Goal: Task Accomplishment & Management: Manage account settings

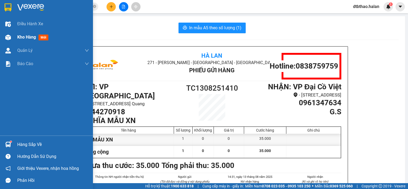
click at [28, 37] on span "Kho hàng" at bounding box center [26, 37] width 19 height 5
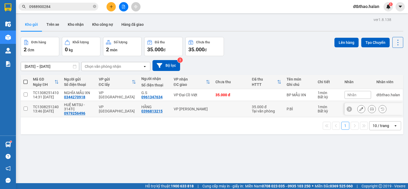
click at [24, 108] on input "checkbox" at bounding box center [26, 109] width 4 height 4
checkbox input "true"
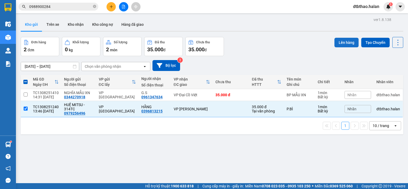
click at [341, 42] on button "Lên hàng" at bounding box center [346, 43] width 24 height 10
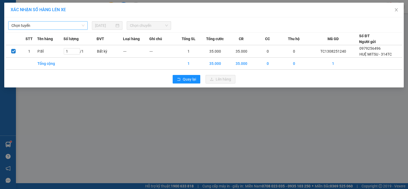
click at [56, 23] on span "Chọn tuyến" at bounding box center [47, 26] width 73 height 8
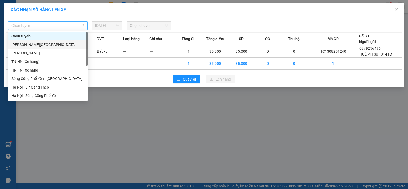
click at [44, 45] on div "[PERSON_NAME][GEOGRAPHIC_DATA]" at bounding box center [47, 45] width 73 height 6
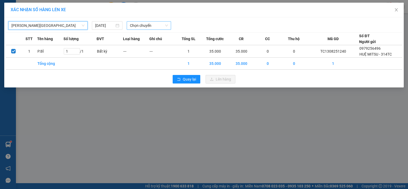
click at [161, 25] on span "Chọn chuyến" at bounding box center [149, 26] width 38 height 8
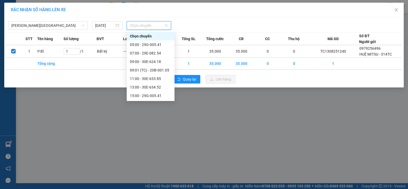
scroll to position [17, 0]
click at [149, 78] on div "15:00 - 29G-005.41" at bounding box center [150, 79] width 41 height 6
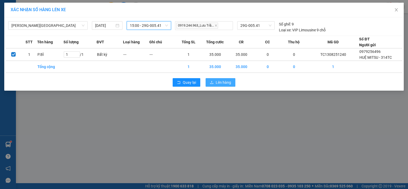
click at [228, 83] on span "Lên hàng" at bounding box center [223, 82] width 15 height 6
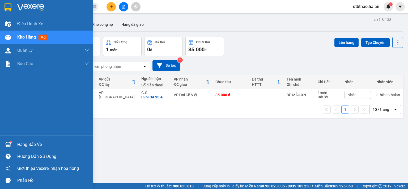
click at [31, 145] on div "Hàng sắp về" at bounding box center [53, 145] width 72 height 8
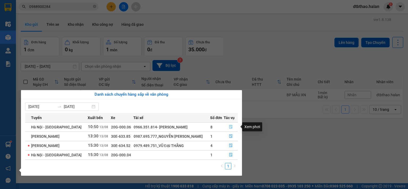
click at [231, 126] on icon "file-done" at bounding box center [231, 127] width 4 height 4
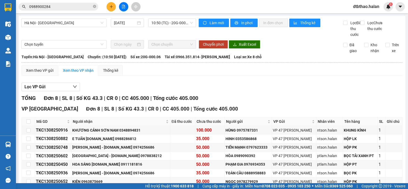
scroll to position [44, 0]
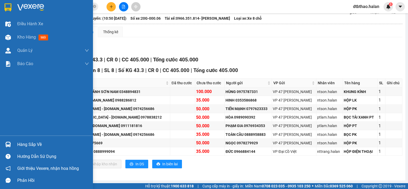
click at [20, 141] on div "Hàng sắp về" at bounding box center [53, 145] width 72 height 8
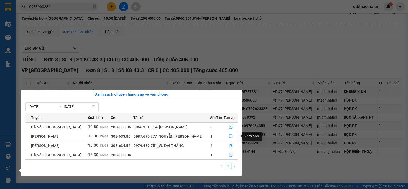
click at [229, 136] on icon "file-done" at bounding box center [231, 136] width 4 height 4
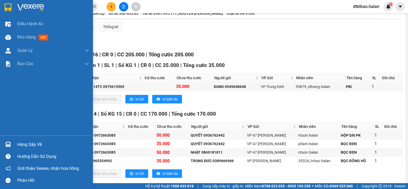
click at [22, 146] on div "Hàng sắp về" at bounding box center [53, 145] width 72 height 8
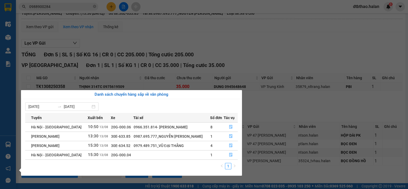
click at [12, 125] on div "Điều hành xe Kho hàng mới Quản [PERSON_NAME] lý chuyến Quản lý kiểm kho Báo cáo…" at bounding box center [8, 94] width 16 height 189
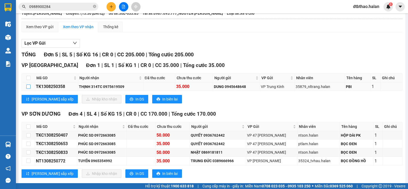
click at [29, 89] on input "checkbox" at bounding box center [28, 86] width 4 height 4
checkbox input "true"
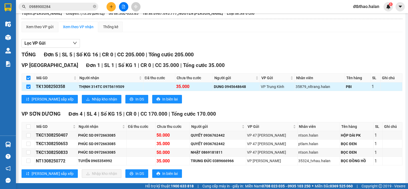
checkbox input "true"
click at [92, 102] on span "Nhập kho nhận" at bounding box center [104, 99] width 25 height 6
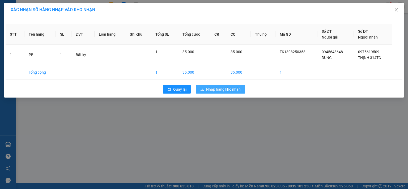
click at [230, 89] on span "Nhập hàng kho nhận" at bounding box center [223, 89] width 35 height 6
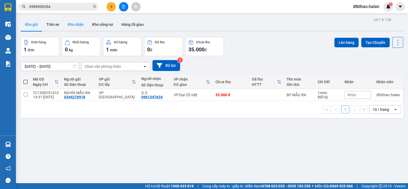
click at [76, 24] on button "Kho nhận" at bounding box center [75, 24] width 24 height 13
click at [112, 6] on icon "plus" at bounding box center [111, 7] width 4 height 4
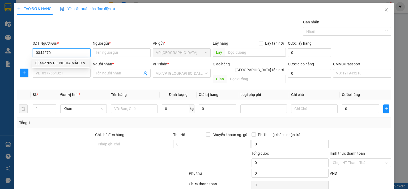
click at [70, 63] on div "0344270918 - NGHĨA MẪU XN" at bounding box center [60, 63] width 51 height 6
type input "0344270918"
type input "NGHĨA MẪU XN"
type input "0344270918"
click at [75, 76] on input "SĐT Người Nhận *" at bounding box center [62, 73] width 58 height 8
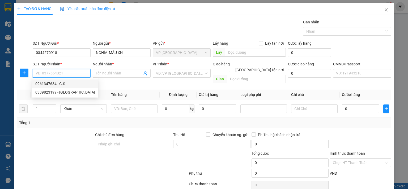
click at [65, 84] on div "0961347634 - G.S" at bounding box center [65, 84] width 60 height 6
type input "0961347634"
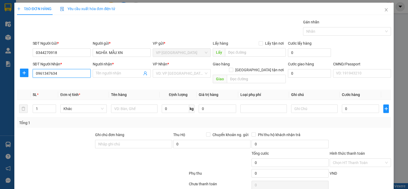
type input "G.S"
drag, startPoint x: 71, startPoint y: 71, endPoint x: 71, endPoint y: 87, distance: 16.2
click at [71, 71] on input "0961347634" at bounding box center [62, 73] width 58 height 8
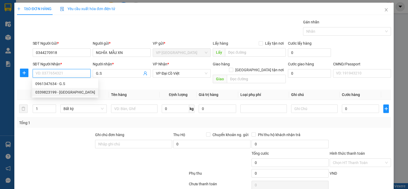
click at [61, 93] on div "0339823199 - HÀ" at bounding box center [65, 92] width 60 height 6
type input "0339823199"
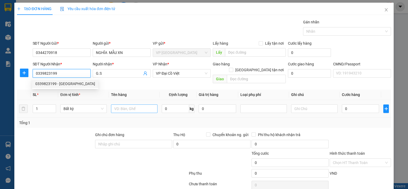
type input "HÀ"
type input "0339823199"
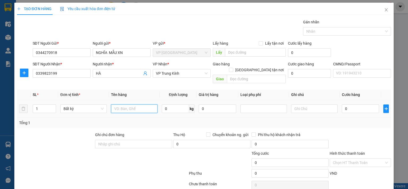
click at [117, 104] on input "text" at bounding box center [134, 108] width 46 height 8
type input "HỘP MẪU XN"
click at [359, 104] on input "0" at bounding box center [360, 108] width 37 height 8
type input "3"
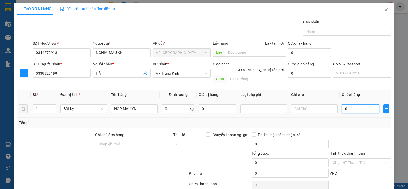
type input "3"
type input "35"
type input "350"
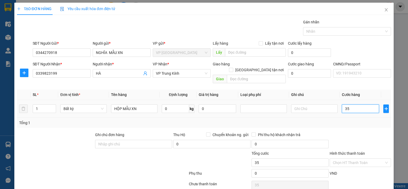
type input "350"
type input "3.500"
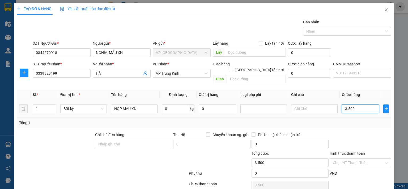
type input "35.000"
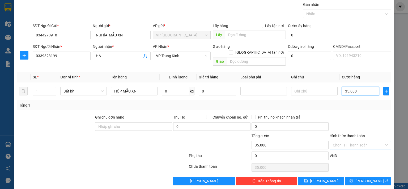
type input "35.000"
click at [355, 141] on input "Hình thức thanh toán" at bounding box center [358, 145] width 51 height 8
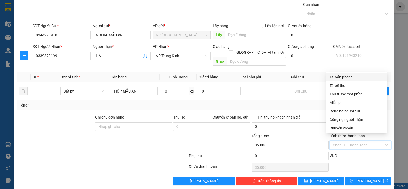
click at [345, 78] on div "Tại văn phòng" at bounding box center [357, 77] width 54 height 6
type input "0"
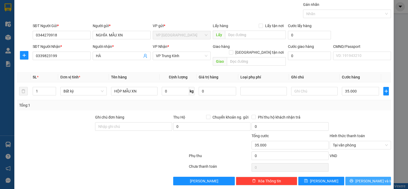
click at [353, 179] on icon "printer" at bounding box center [352, 181] width 4 height 4
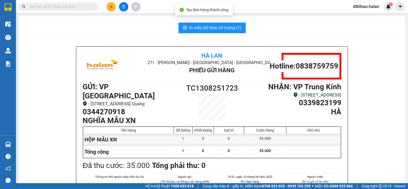
scroll to position [27, 0]
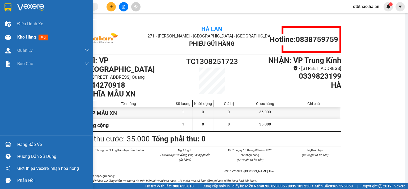
click at [31, 37] on span "Kho hàng" at bounding box center [26, 37] width 19 height 5
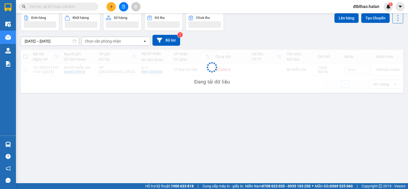
scroll to position [24, 0]
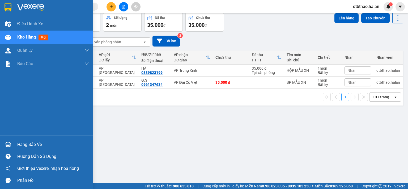
click at [28, 141] on div "Hàng sắp về" at bounding box center [53, 145] width 72 height 8
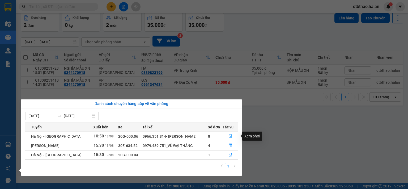
click at [229, 135] on icon "file-done" at bounding box center [230, 136] width 4 height 4
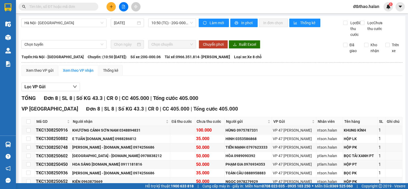
scroll to position [44, 0]
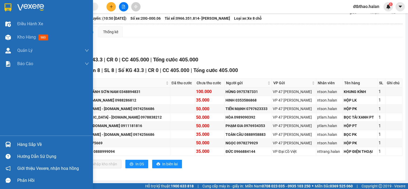
click at [31, 147] on div "Hàng sắp về" at bounding box center [53, 145] width 72 height 8
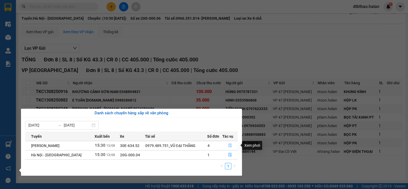
drag, startPoint x: 227, startPoint y: 145, endPoint x: 212, endPoint y: 156, distance: 19.0
click at [228, 145] on button "button" at bounding box center [230, 145] width 15 height 8
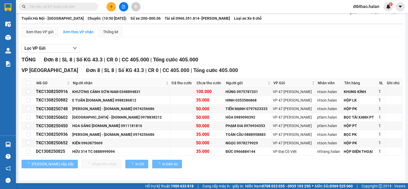
scroll to position [10, 0]
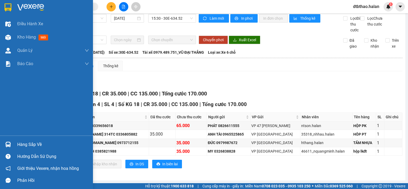
click at [18, 143] on div "Hàng sắp về" at bounding box center [53, 145] width 72 height 8
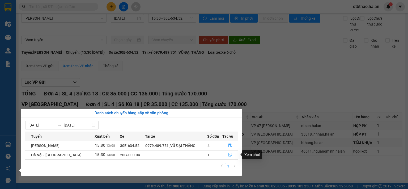
click at [230, 155] on icon "file-done" at bounding box center [230, 155] width 4 height 4
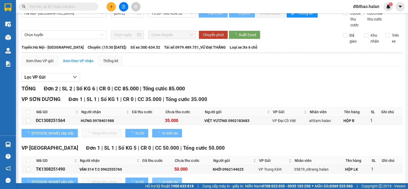
scroll to position [33, 0]
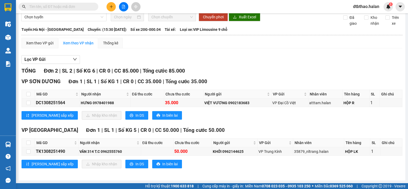
click at [59, 6] on input "text" at bounding box center [60, 7] width 63 height 6
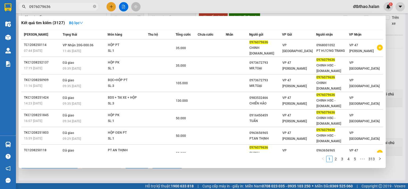
type input "0976079636"
click at [132, 175] on div at bounding box center [204, 94] width 408 height 189
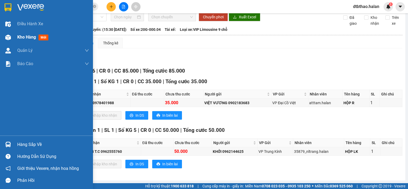
click at [31, 37] on span "Kho hàng" at bounding box center [26, 37] width 19 height 5
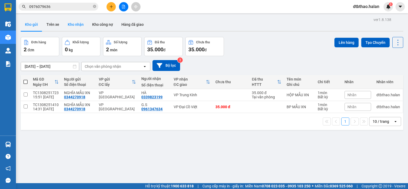
click at [74, 24] on button "Kho nhận" at bounding box center [75, 24] width 24 height 13
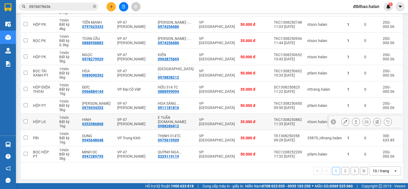
scroll to position [36, 0]
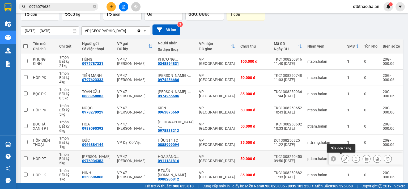
click at [343, 159] on icon at bounding box center [345, 159] width 4 height 4
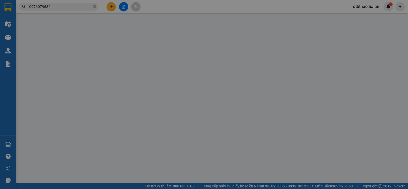
type input "0976934353"
type input "PHẠM GIA"
type input "0911181816"
type input "HOA SÁNG 314.TC"
type input "50.000"
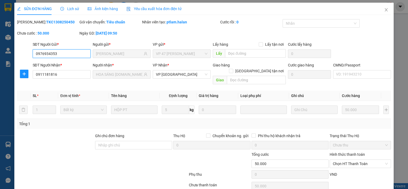
scroll to position [19, 0]
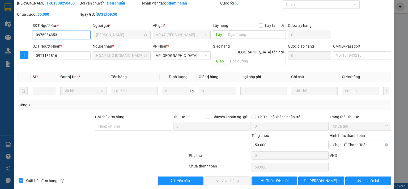
click at [352, 141] on span "Chọn HT Thanh Toán" at bounding box center [360, 145] width 55 height 8
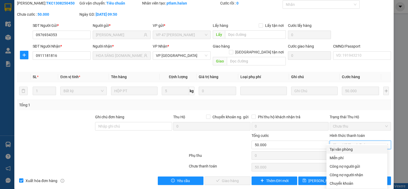
drag, startPoint x: 346, startPoint y: 150, endPoint x: 255, endPoint y: 170, distance: 93.3
click at [346, 150] on div "Tại văn phòng" at bounding box center [357, 149] width 54 height 6
type input "0"
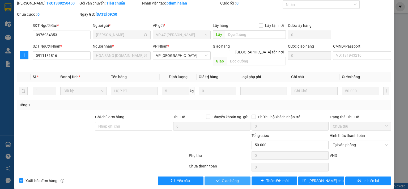
click at [216, 178] on icon "check" at bounding box center [218, 180] width 4 height 4
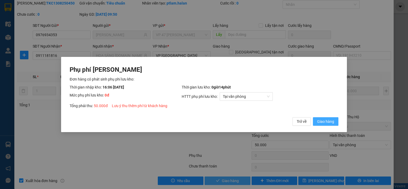
click at [334, 122] on span "Giao hàng" at bounding box center [325, 121] width 17 height 6
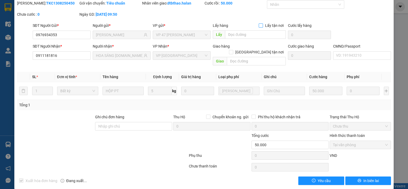
scroll to position [0, 0]
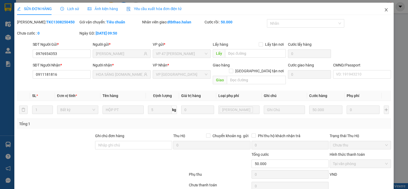
click at [384, 11] on icon "close" at bounding box center [386, 10] width 4 height 4
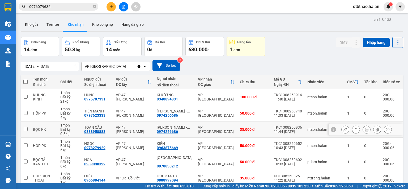
scroll to position [89, 0]
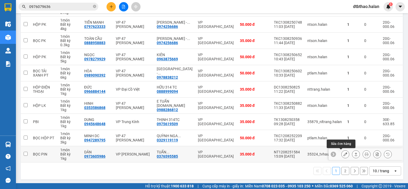
click at [343, 154] on icon at bounding box center [345, 154] width 4 height 4
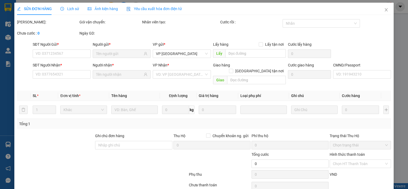
type input "0973605986"
type input "DÂN"
type input "0376595585"
type input "TUẤN NGUYỄN-314.TC"
type input "35.000"
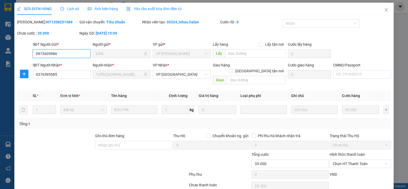
scroll to position [19, 0]
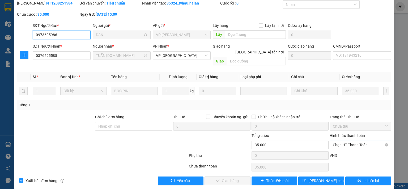
click at [357, 141] on span "Chọn HT Thanh Toán" at bounding box center [360, 145] width 55 height 8
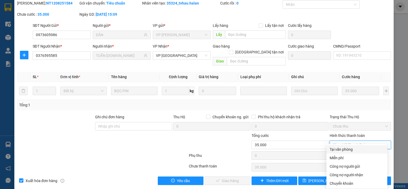
drag, startPoint x: 354, startPoint y: 151, endPoint x: 314, endPoint y: 169, distance: 43.7
click at [353, 151] on div "Tại văn phòng" at bounding box center [357, 149] width 54 height 6
type input "0"
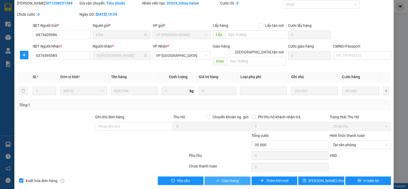
click at [231, 178] on span "Giao hàng" at bounding box center [230, 181] width 17 height 6
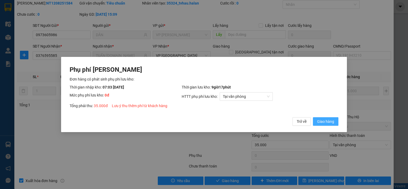
click at [328, 123] on span "Giao hàng" at bounding box center [325, 121] width 17 height 6
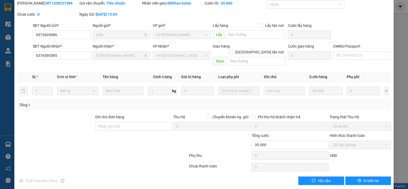
scroll to position [0, 0]
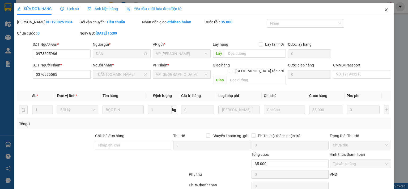
click at [384, 8] on icon "close" at bounding box center [386, 10] width 4 height 4
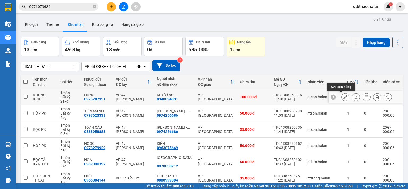
click at [343, 96] on icon at bounding box center [345, 97] width 4 height 4
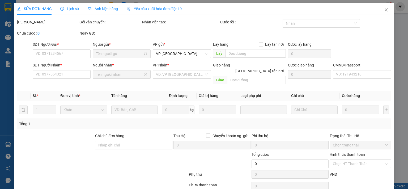
type input "0975787331"
type input "HÙNG"
type input "0348894831"
type input "KHƯƠNG CẢNH SƠN NAM"
type input "100.000"
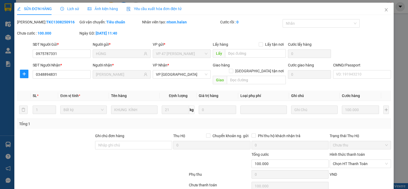
scroll to position [19, 0]
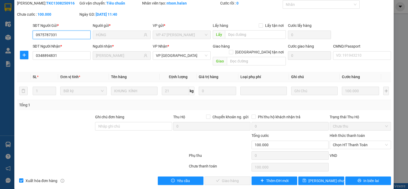
drag, startPoint x: 353, startPoint y: 139, endPoint x: 352, endPoint y: 143, distance: 4.1
click at [353, 141] on span "Chọn HT Thanh Toán" at bounding box center [360, 145] width 55 height 8
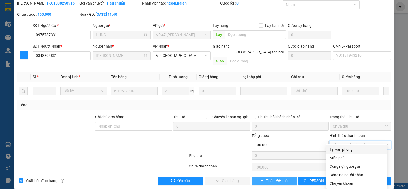
drag, startPoint x: 349, startPoint y: 148, endPoint x: 279, endPoint y: 175, distance: 74.8
click at [349, 148] on div "Tại văn phòng" at bounding box center [357, 149] width 54 height 6
type input "0"
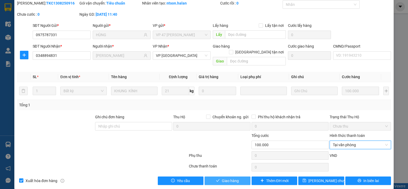
click at [237, 176] on button "Giao hàng" at bounding box center [228, 180] width 46 height 8
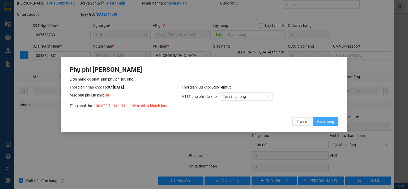
click at [326, 119] on span "Giao hàng" at bounding box center [325, 121] width 17 height 6
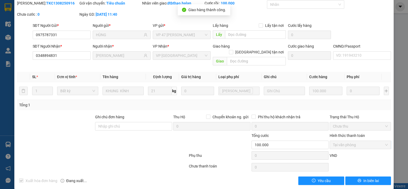
scroll to position [0, 0]
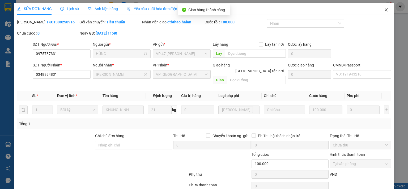
click at [379, 9] on span "Close" at bounding box center [386, 10] width 15 height 15
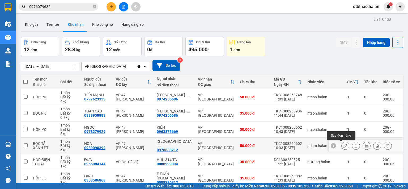
click at [343, 146] on icon at bounding box center [345, 146] width 4 height 4
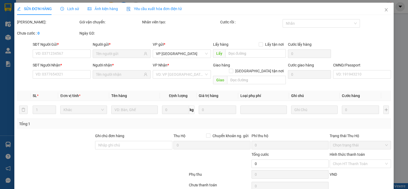
type input "0989090392"
type input "HÒA"
type input "0978838212"
type input "NHẬT HẢI - 314.TC"
type input "50.000"
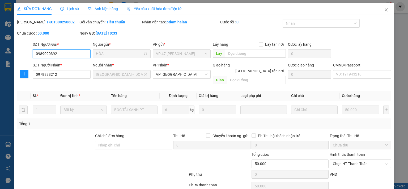
scroll to position [19, 0]
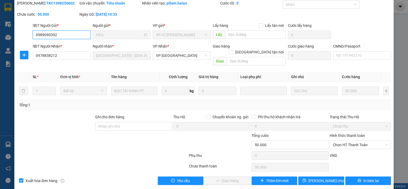
drag, startPoint x: 357, startPoint y: 141, endPoint x: 356, endPoint y: 144, distance: 3.3
click at [357, 141] on span "Chọn HT Thanh Toán" at bounding box center [360, 145] width 55 height 8
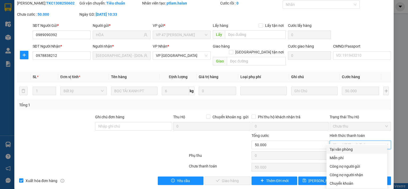
drag, startPoint x: 356, startPoint y: 144, endPoint x: 350, endPoint y: 152, distance: 10.2
click at [354, 150] on div "Tại văn phòng" at bounding box center [357, 149] width 54 height 6
type input "0"
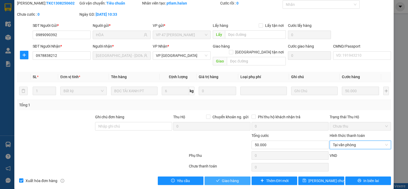
click at [241, 176] on button "Giao hàng" at bounding box center [228, 180] width 46 height 8
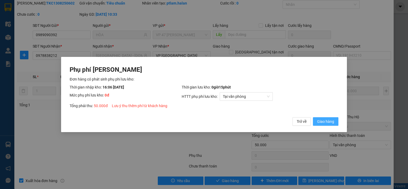
click at [330, 123] on span "Giao hàng" at bounding box center [325, 121] width 17 height 6
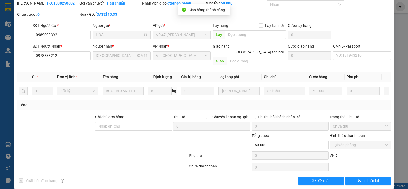
scroll to position [0, 0]
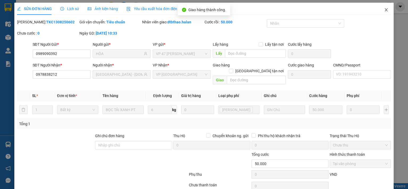
click at [385, 10] on icon "close" at bounding box center [386, 9] width 3 height 3
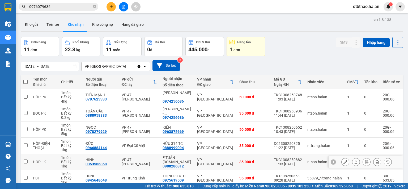
scroll to position [80, 0]
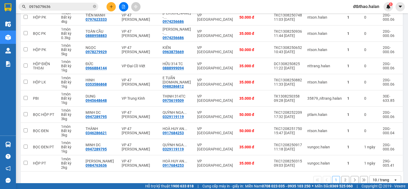
click at [341, 180] on button "2" at bounding box center [345, 180] width 8 height 8
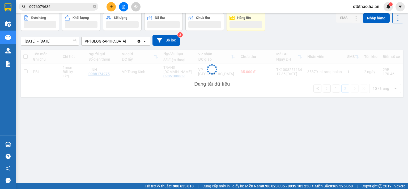
scroll to position [24, 0]
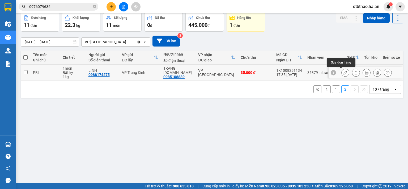
click at [342, 72] on button at bounding box center [345, 72] width 7 height 9
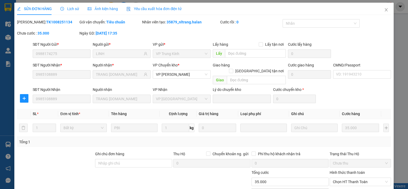
type input "0988174275"
type input "LINH"
type input "0985108889"
type input "TRANG [DOMAIN_NAME]"
type input "35.000"
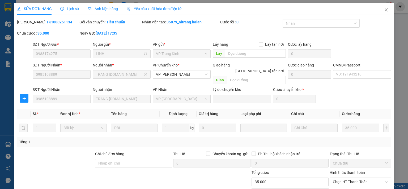
scroll to position [37, 0]
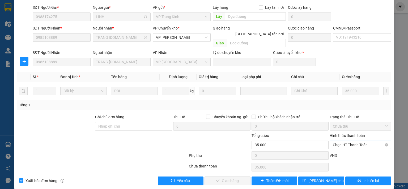
click at [352, 141] on span "Chọn HT Thanh Toán" at bounding box center [360, 145] width 55 height 8
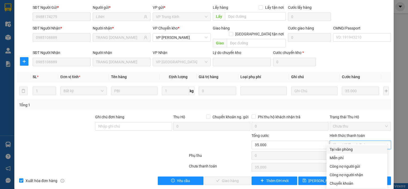
click at [352, 147] on div "Tại văn phòng" at bounding box center [357, 149] width 54 height 6
type input "0"
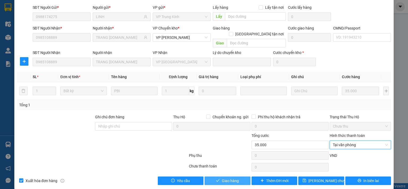
click at [234, 178] on span "Giao hàng" at bounding box center [230, 181] width 17 height 6
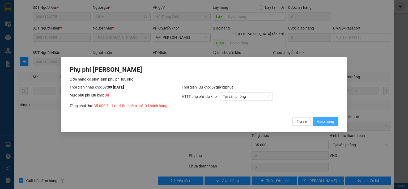
click at [330, 122] on span "Giao hàng" at bounding box center [325, 121] width 17 height 6
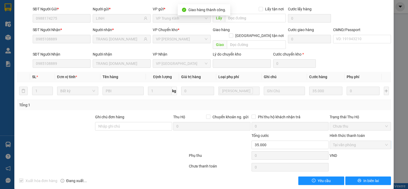
scroll to position [0, 0]
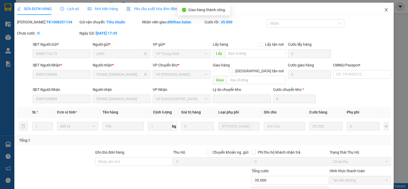
click at [385, 10] on icon "close" at bounding box center [386, 9] width 3 height 3
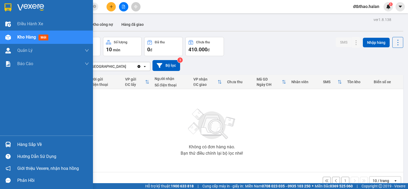
click at [24, 144] on div "Hàng sắp về" at bounding box center [53, 145] width 72 height 8
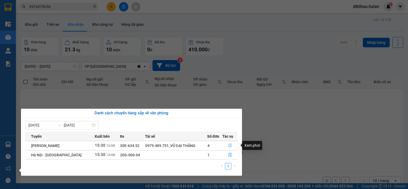
click at [229, 145] on icon "file-done" at bounding box center [230, 145] width 4 height 4
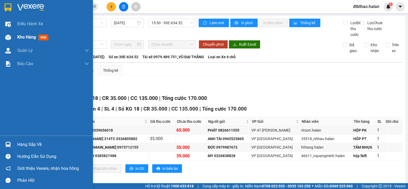
click at [24, 37] on span "Kho hàng" at bounding box center [26, 37] width 19 height 5
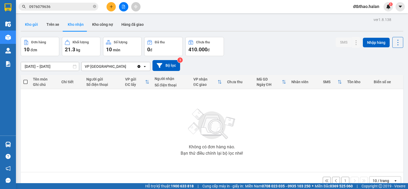
click at [35, 24] on button "Kho gửi" at bounding box center [32, 24] width 22 height 13
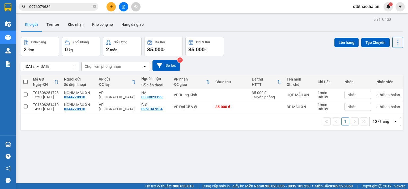
click at [23, 80] on span at bounding box center [25, 82] width 4 height 4
click at [25, 79] on input "checkbox" at bounding box center [25, 79] width 0 height 0
checkbox input "true"
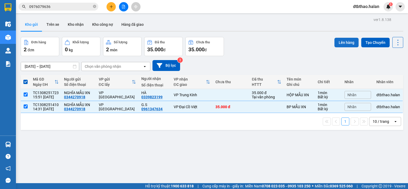
click at [342, 40] on button "Lên hàng" at bounding box center [346, 43] width 24 height 10
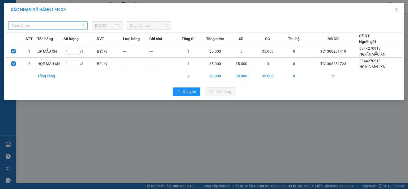
click at [78, 25] on span "Chọn tuyến" at bounding box center [47, 26] width 73 height 8
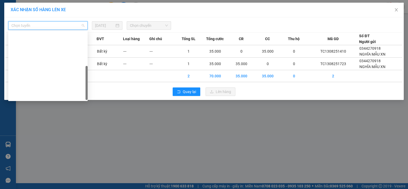
scroll to position [93, 0]
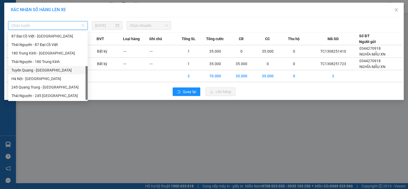
click at [43, 72] on div "Tuyên Quang - Hà Nội" at bounding box center [47, 70] width 73 height 6
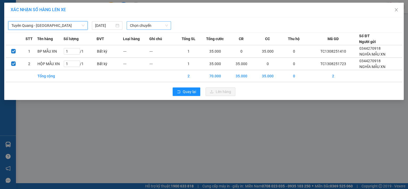
click at [161, 23] on span "Chọn chuyến" at bounding box center [149, 26] width 38 height 8
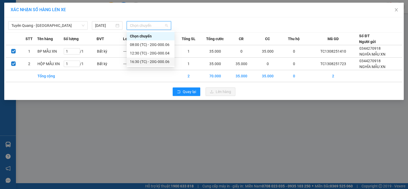
click at [165, 60] on div "16:30 (TC) - 20G-000.06" at bounding box center [150, 62] width 41 height 6
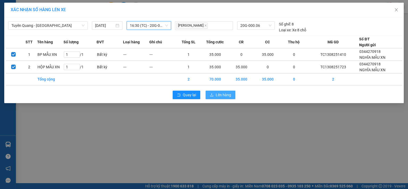
click at [222, 95] on span "Lên hàng" at bounding box center [223, 95] width 15 height 6
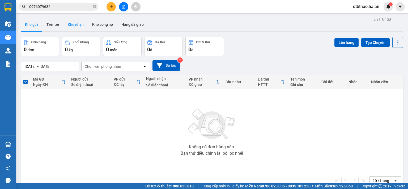
click at [75, 24] on button "Kho nhận" at bounding box center [75, 24] width 24 height 13
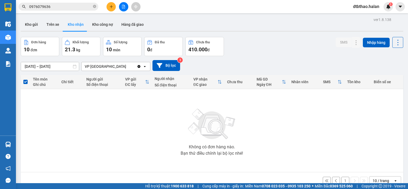
scroll to position [24, 0]
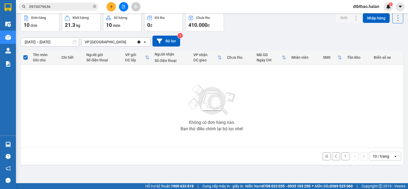
click at [341, 156] on button "1" at bounding box center [345, 156] width 8 height 8
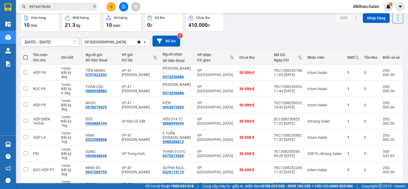
scroll to position [89, 0]
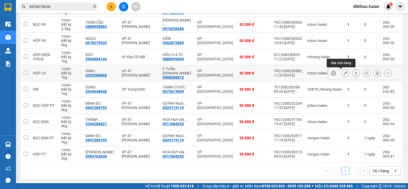
click at [343, 73] on icon at bounding box center [345, 73] width 4 height 4
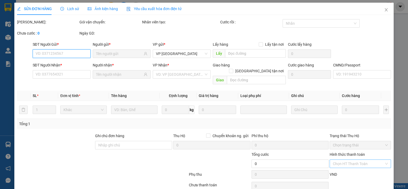
scroll to position [19, 0]
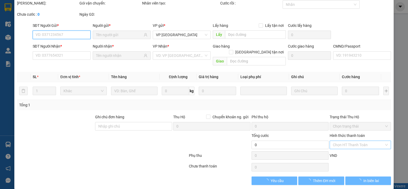
type input "0353586868"
type input "HINH"
type input "0988286812"
type input "E TUẤN 314.TC"
type input "35.000"
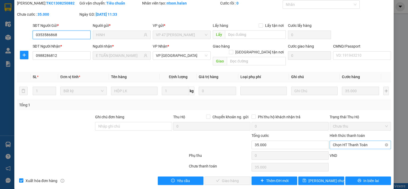
click at [342, 141] on span "Chọn HT Thanh Toán" at bounding box center [360, 145] width 55 height 8
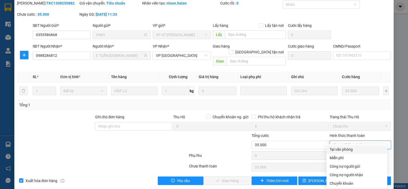
click at [335, 151] on div "Tại văn phòng" at bounding box center [357, 149] width 54 height 6
type input "0"
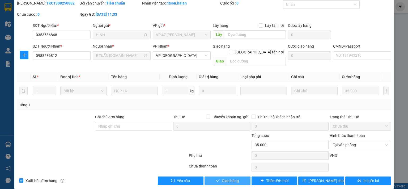
click at [233, 178] on span "Giao hàng" at bounding box center [230, 181] width 17 height 6
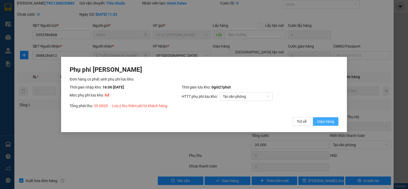
click at [321, 120] on span "Giao hàng" at bounding box center [325, 121] width 17 height 6
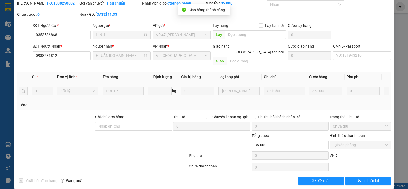
scroll to position [0, 0]
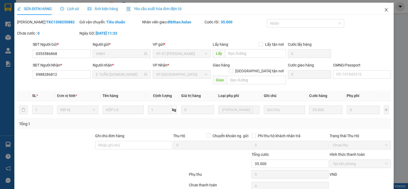
click at [384, 12] on icon "close" at bounding box center [386, 10] width 4 height 4
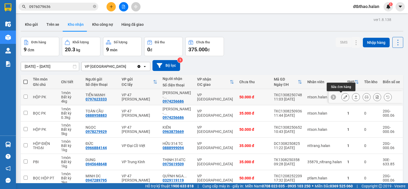
click at [343, 97] on icon at bounding box center [345, 97] width 4 height 4
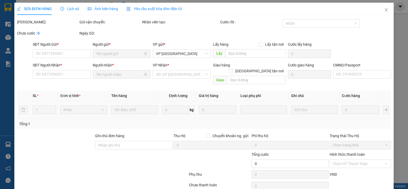
type input "0797623333"
type input "TIẾN MẠNH"
type input "0974256686"
type input "NGỌC ÁNH - 314.TC"
type input "50.000"
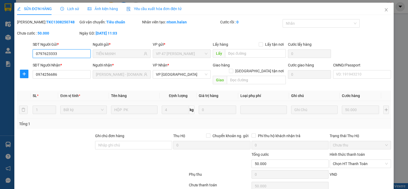
scroll to position [19, 0]
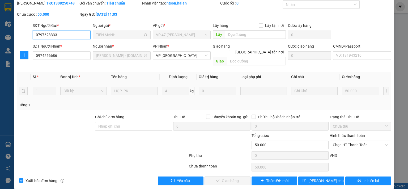
drag, startPoint x: 345, startPoint y: 139, endPoint x: 343, endPoint y: 144, distance: 5.5
click at [345, 141] on span "Chọn HT Thanh Toán" at bounding box center [360, 145] width 55 height 8
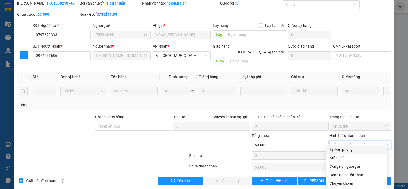
click at [340, 153] on div "Tại văn phòng" at bounding box center [356, 149] width 61 height 8
type input "0"
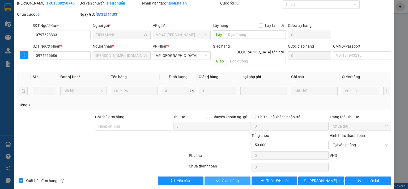
click at [234, 178] on span "Giao hàng" at bounding box center [230, 181] width 17 height 6
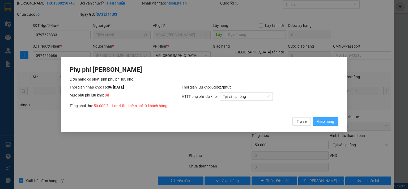
click at [316, 121] on button "Giao hàng" at bounding box center [325, 121] width 25 height 8
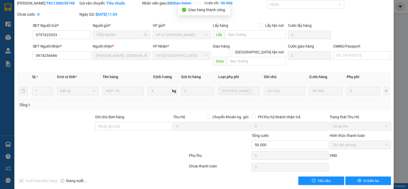
scroll to position [0, 0]
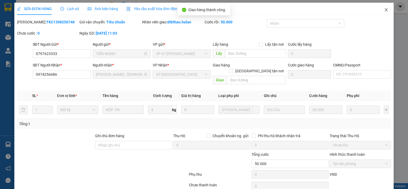
drag, startPoint x: 384, startPoint y: 10, endPoint x: 381, endPoint y: 16, distance: 6.2
click at [381, 16] on span "Close" at bounding box center [386, 10] width 15 height 15
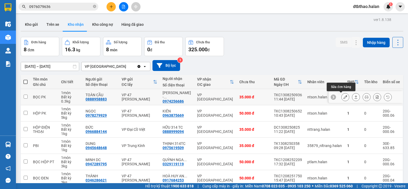
click at [343, 97] on icon at bounding box center [345, 97] width 4 height 4
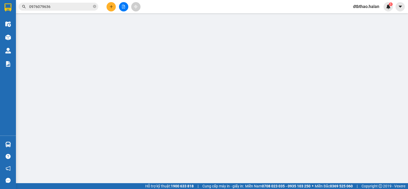
type input "0888958883"
type input "TOÀN CẦU"
type input "0974256686"
type input "NGỌC ÁNH - 314.TC"
type input "35.000"
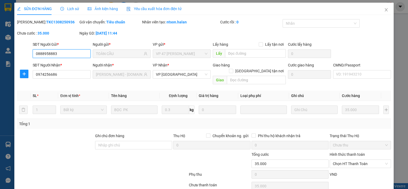
scroll to position [19, 0]
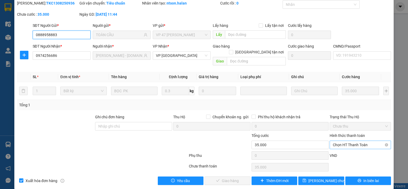
click at [349, 141] on span "Chọn HT Thanh Toán" at bounding box center [360, 145] width 55 height 8
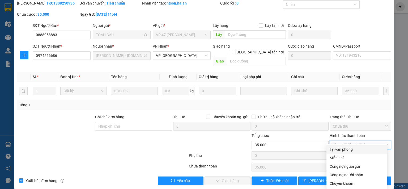
click at [346, 150] on div "Tại văn phòng" at bounding box center [357, 149] width 54 height 6
type input "0"
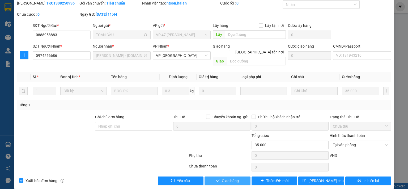
click at [228, 178] on span "Giao hàng" at bounding box center [230, 181] width 17 height 6
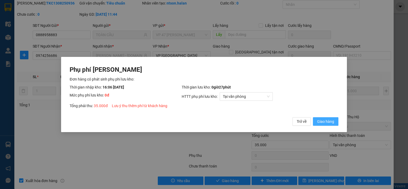
click at [320, 121] on span "Giao hàng" at bounding box center [325, 121] width 17 height 6
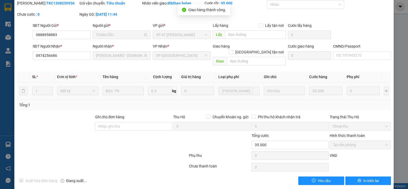
scroll to position [0, 0]
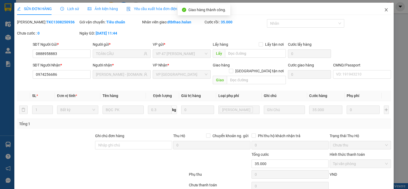
click at [384, 10] on icon "close" at bounding box center [386, 10] width 4 height 4
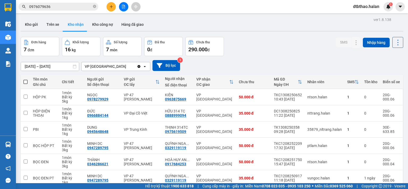
click at [368, 7] on span "dtbthao.halan" at bounding box center [366, 6] width 35 height 7
click at [362, 17] on span "Đăng xuất" at bounding box center [369, 17] width 24 height 6
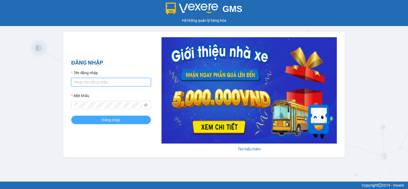
type input "dtbthao.halan"
click at [105, 120] on span "Đăng nhập" at bounding box center [111, 120] width 18 height 6
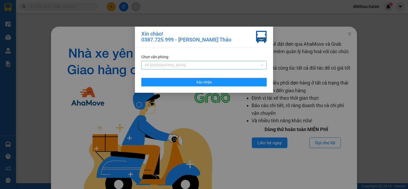
click at [261, 64] on span "VP [GEOGRAPHIC_DATA]" at bounding box center [203, 65] width 119 height 8
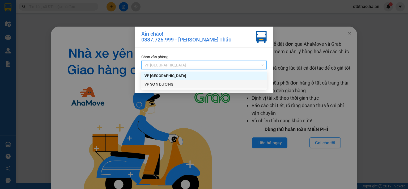
click at [169, 83] on div "VP SƠN DƯƠNG" at bounding box center [203, 84] width 119 height 6
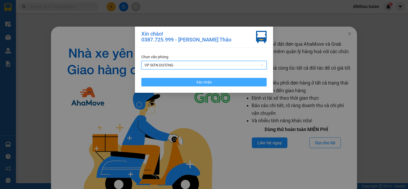
click at [201, 81] on span "Xác nhận" at bounding box center [204, 82] width 16 height 6
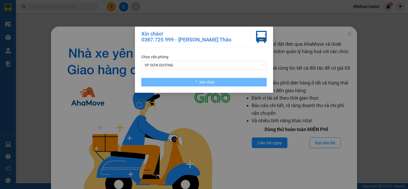
click at [39, 124] on div "Nhà xe đã có thể đặt đơn qua AhaMove và Grab ngay trên phần mềm quản lý hàng ho…" at bounding box center [204, 94] width 408 height 189
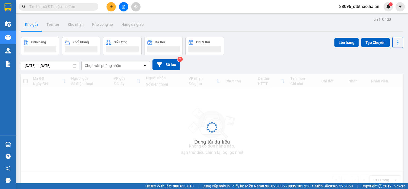
click at [39, 141] on body "Kết quả tìm kiếm ( 0 ) Bộ lọc No Data 38096_dtbthao.halan 3 Điều hành xe Kho hà…" at bounding box center [204, 94] width 408 height 189
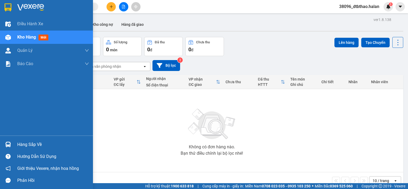
click at [21, 143] on div "Hàng sắp về" at bounding box center [53, 145] width 72 height 8
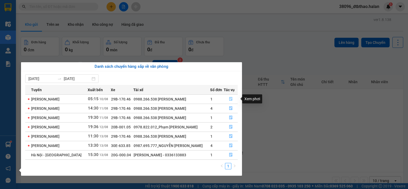
click at [229, 98] on icon "file-done" at bounding box center [231, 99] width 4 height 4
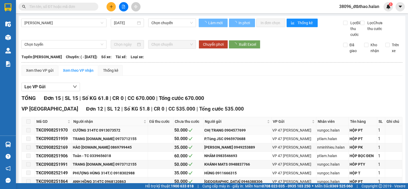
type input "10/08/2025"
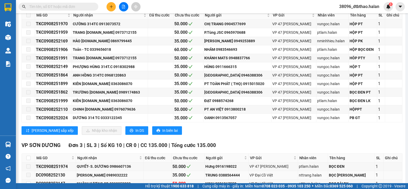
scroll to position [143, 0]
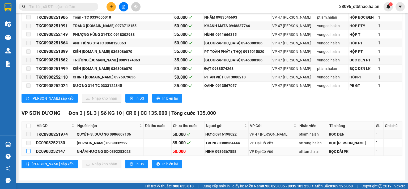
click at [27, 153] on input "checkbox" at bounding box center [28, 151] width 4 height 4
checkbox input "true"
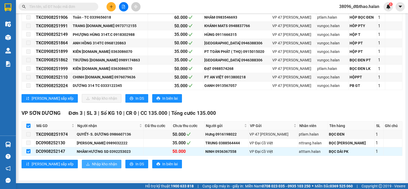
click at [92, 163] on span "Nhập kho nhận" at bounding box center [104, 164] width 25 height 6
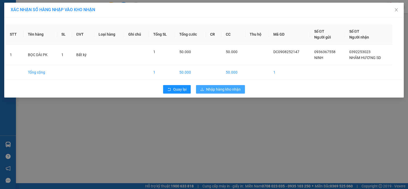
click at [222, 90] on span "Nhập hàng kho nhận" at bounding box center [223, 89] width 35 height 6
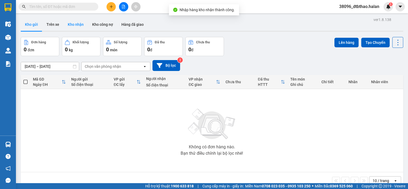
click at [75, 25] on button "Kho nhận" at bounding box center [75, 24] width 24 height 13
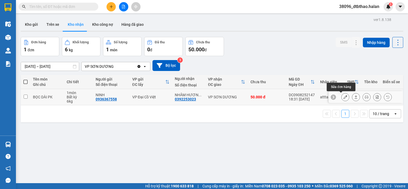
click at [343, 95] on icon at bounding box center [345, 97] width 4 height 4
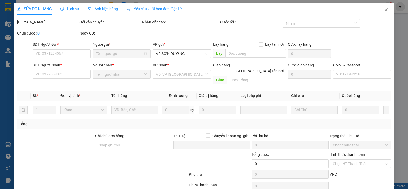
type input "0936367558"
type input "NINH"
type input "0392253023"
type input "NHÂM HƯƠNG SD"
type input "50.000"
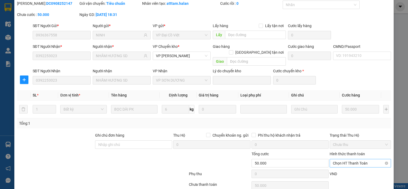
scroll to position [37, 0]
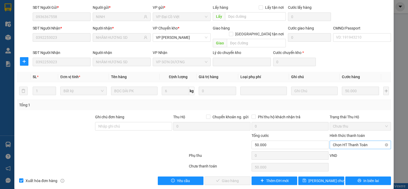
click at [352, 141] on span "Chọn HT Thanh Toán" at bounding box center [360, 145] width 55 height 8
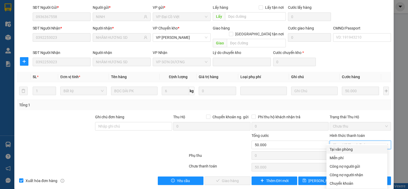
click at [350, 149] on div "Tại văn phòng" at bounding box center [357, 149] width 54 height 6
type input "0"
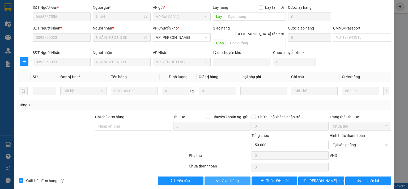
click at [218, 176] on button "Giao hàng" at bounding box center [228, 180] width 46 height 8
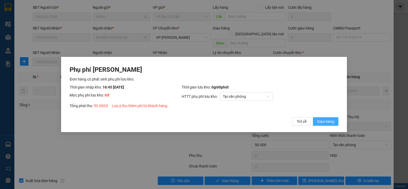
click at [324, 122] on span "Giao hàng" at bounding box center [325, 121] width 17 height 6
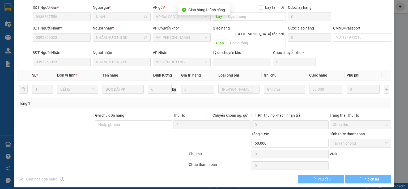
scroll to position [41, 0]
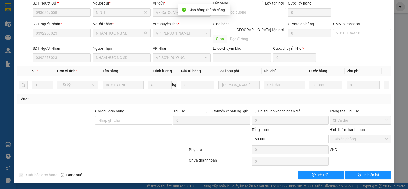
click at [13, 143] on div "SỬA ĐƠN HÀNG Lịch sử Ảnh kiện hàng Yêu cầu xuất hóa đơn điện tử Total Paid Fee …" at bounding box center [204, 94] width 408 height 189
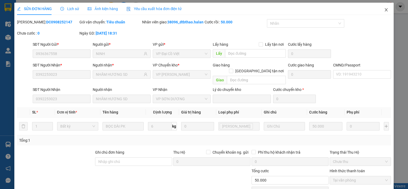
click at [384, 8] on icon "close" at bounding box center [386, 10] width 4 height 4
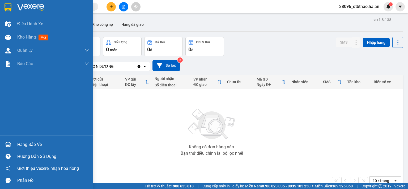
click at [35, 145] on div "Hàng sắp về" at bounding box center [53, 145] width 72 height 8
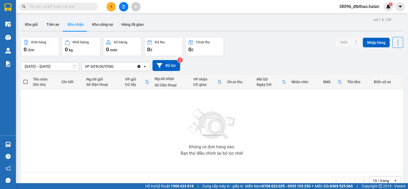
click at [303, 137] on section "Kết quả tìm kiếm ( 0 ) Bộ lọc No Data 38096_dtbthao.halan 3 Điều hành xe Kho hà…" at bounding box center [204, 94] width 408 height 189
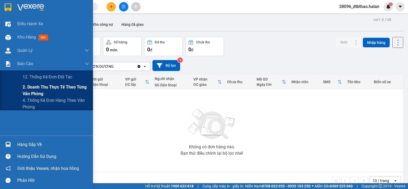
click at [42, 88] on span "2. Doanh thu thực tế theo từng văn phòng" at bounding box center [56, 90] width 66 height 13
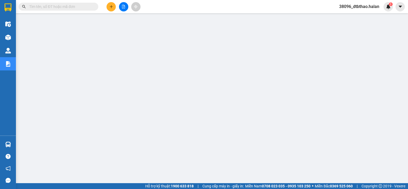
click at [361, 6] on span "38096_dtbthao.halan" at bounding box center [359, 6] width 49 height 7
click at [352, 17] on span "Đăng xuất" at bounding box center [361, 17] width 37 height 6
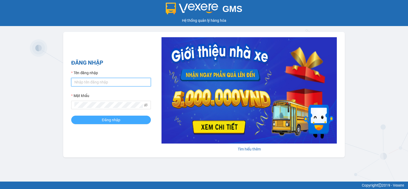
type input "dtbthao.halan"
click at [92, 122] on button "Đăng nhập" at bounding box center [111, 120] width 80 height 8
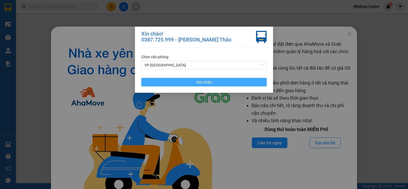
drag, startPoint x: 217, startPoint y: 83, endPoint x: 31, endPoint y: 100, distance: 186.4
click at [217, 84] on button "Xác nhận" at bounding box center [203, 82] width 125 height 8
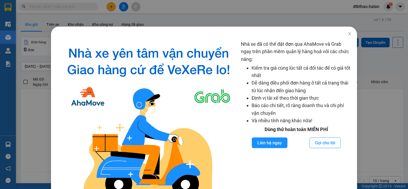
click at [31, 141] on div "Nhà xe đã có thể đặt đơn qua AhaMove và Grab ngay trên phần mềm quản lý hàng ho…" at bounding box center [204, 94] width 408 height 189
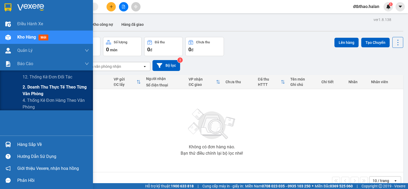
click at [32, 87] on span "2. Doanh thu thực tế theo từng văn phòng" at bounding box center [56, 90] width 66 height 13
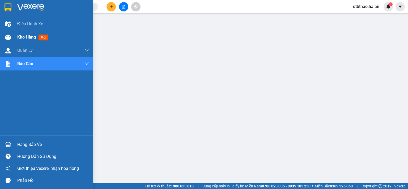
click at [28, 37] on span "Kho hàng" at bounding box center [26, 37] width 19 height 5
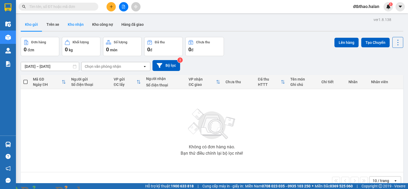
click at [73, 24] on button "Kho nhận" at bounding box center [75, 24] width 24 height 13
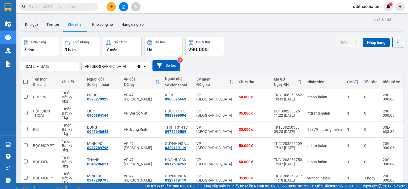
click at [98, 189] on img at bounding box center [96, 191] width 3 height 3
click at [30, 22] on button "Kho gửi" at bounding box center [32, 24] width 22 height 13
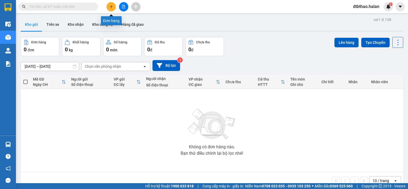
click at [110, 6] on icon "plus" at bounding box center [111, 6] width 3 height 0
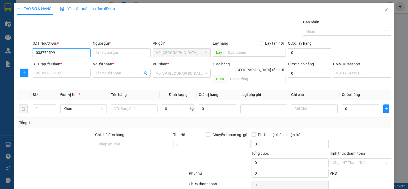
type input "0387725999"
click at [68, 63] on div "0387725999 - THẢO 314.TC" at bounding box center [66, 63] width 63 height 6
type input "THẢO 314.TC"
type input "0387725999"
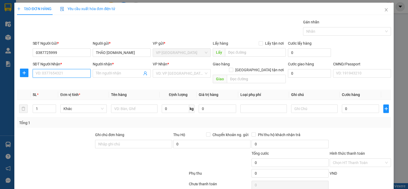
click at [72, 70] on input "SĐT Người Nhận *" at bounding box center [62, 73] width 58 height 8
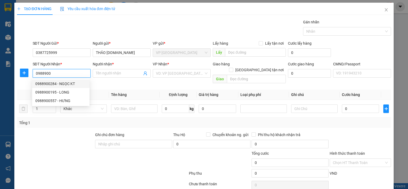
click at [64, 83] on div "0988900284 - NGỌC KT" at bounding box center [60, 84] width 51 height 6
type input "0988900284"
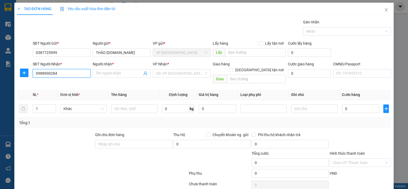
type input "NGỌC KT"
type input "0988900284"
drag, startPoint x: 21, startPoint y: 73, endPoint x: 23, endPoint y: 75, distance: 3.6
click at [21, 73] on span "plus" at bounding box center [24, 73] width 8 height 4
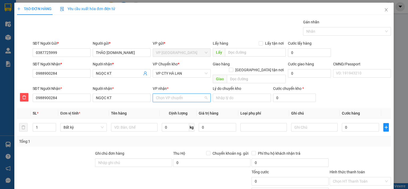
click at [156, 94] on input "VP nhận *" at bounding box center [180, 98] width 48 height 8
type input "q"
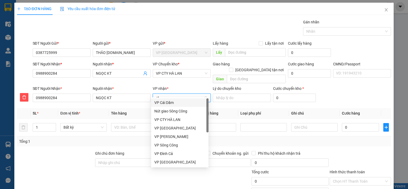
type input "cty"
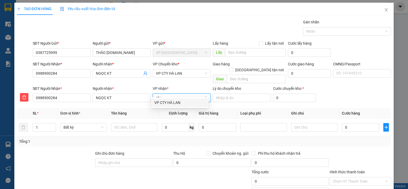
click at [171, 102] on div "VP CTY HÀ LAN" at bounding box center [179, 103] width 51 height 6
click at [173, 73] on span "VP CTY HÀ LAN" at bounding box center [182, 73] width 52 height 8
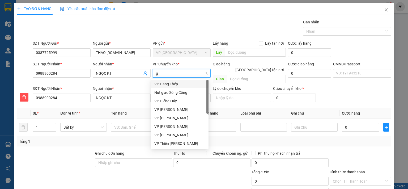
type input "gi"
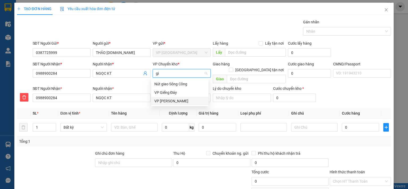
click at [171, 102] on div "VP [PERSON_NAME]" at bounding box center [179, 101] width 51 height 6
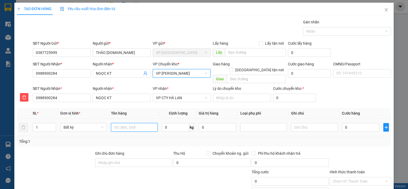
click at [139, 123] on input "text" at bounding box center [134, 127] width 46 height 8
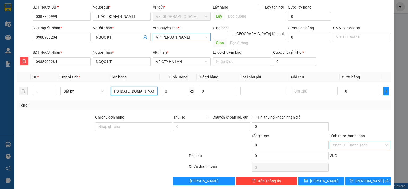
type input "PB BC 314.TC+SD 13/8"
click at [367, 141] on input "Hình thức thanh toán" at bounding box center [358, 145] width 51 height 8
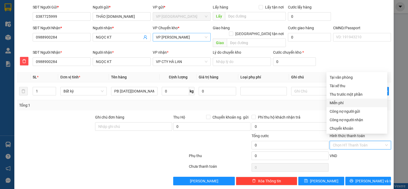
click at [340, 102] on div "Miễn phí" at bounding box center [357, 103] width 54 height 6
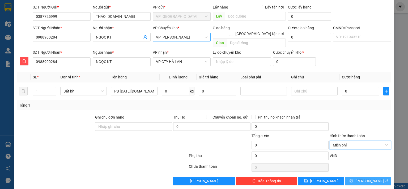
click at [365, 178] on span "Lưu và In" at bounding box center [373, 181] width 37 height 6
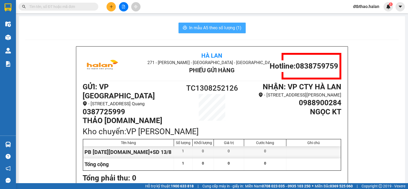
click at [221, 28] on span "In mẫu A5 theo số lượng (1)" at bounding box center [215, 27] width 52 height 7
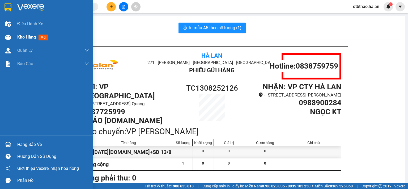
click at [24, 38] on span "Kho hàng" at bounding box center [26, 37] width 19 height 5
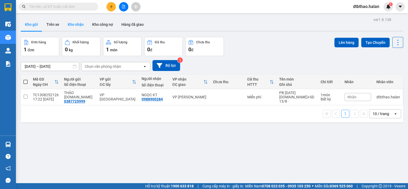
click at [74, 26] on button "Kho nhận" at bounding box center [75, 24] width 24 height 13
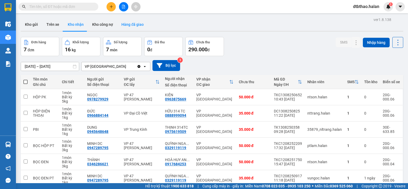
drag, startPoint x: 121, startPoint y: 24, endPoint x: 121, endPoint y: 29, distance: 4.5
click at [121, 24] on button "Hàng đã giao" at bounding box center [132, 24] width 31 height 13
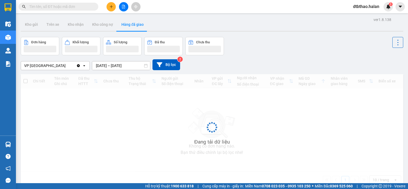
click at [131, 66] on input "11/08/2025 – 13/08/2025" at bounding box center [121, 65] width 58 height 8
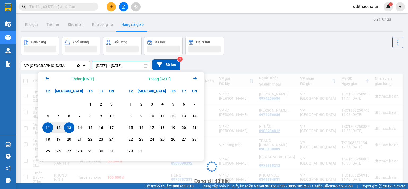
click at [68, 128] on div "13" at bounding box center [68, 127] width 7 height 6
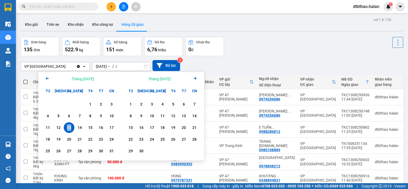
click at [68, 128] on div "13" at bounding box center [68, 127] width 7 height 6
type input "13/08/2025 – 13/08/2025"
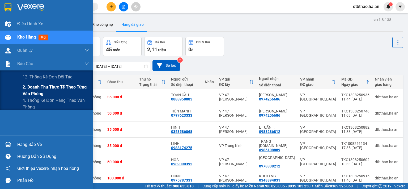
click at [35, 88] on span "2. Doanh thu thực tế theo từng văn phòng" at bounding box center [56, 90] width 66 height 13
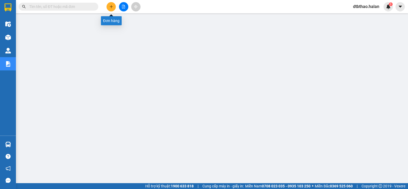
click at [112, 7] on icon "plus" at bounding box center [111, 7] width 4 height 4
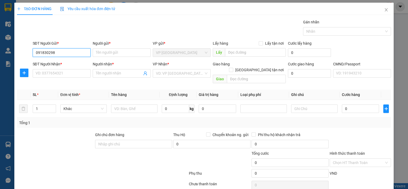
type input "0918302988"
click at [50, 63] on div "0918302988 - PHƯỢNG HÙNG 314 TC" at bounding box center [67, 63] width 64 height 6
type input "PHƯỢNG HÙNG 314 TC"
type input "0918302988"
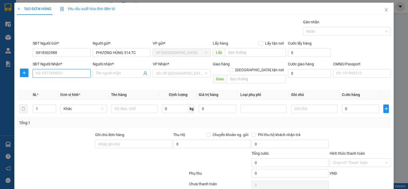
click at [59, 75] on input "SĐT Người Nhận *" at bounding box center [62, 73] width 58 height 8
click at [61, 84] on div "0915843883 - THANH" at bounding box center [61, 84] width 52 height 6
type input "0915843883"
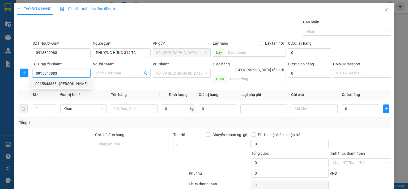
type input "THANH"
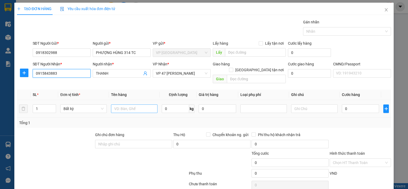
type input "0915843883"
click at [147, 104] on input "text" at bounding box center [134, 108] width 46 height 8
type input "HỘP PT"
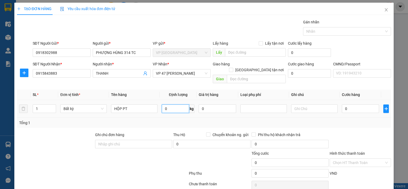
click at [174, 104] on input "0" at bounding box center [175, 108] width 27 height 8
type input "2"
click at [350, 104] on input "0" at bounding box center [360, 108] width 37 height 8
type input "35.000"
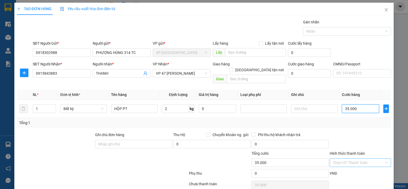
scroll to position [18, 0]
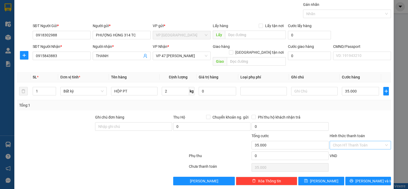
click at [356, 141] on input "Hình thức thanh toán" at bounding box center [358, 145] width 51 height 8
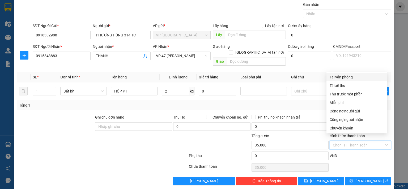
click at [343, 77] on div "Tại văn phòng" at bounding box center [357, 77] width 54 height 6
type input "0"
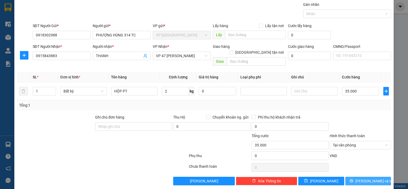
click at [365, 178] on span "Lưu và In" at bounding box center [373, 181] width 37 height 6
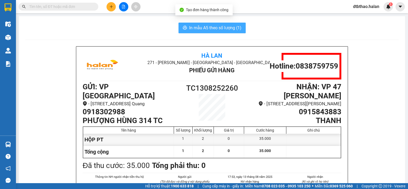
click at [219, 28] on span "In mẫu A5 theo số lượng (1)" at bounding box center [215, 27] width 52 height 7
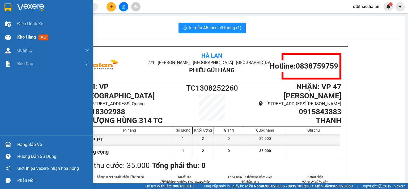
drag, startPoint x: 24, startPoint y: 38, endPoint x: 34, endPoint y: 38, distance: 10.1
click at [24, 38] on span "Kho hàng" at bounding box center [26, 37] width 19 height 5
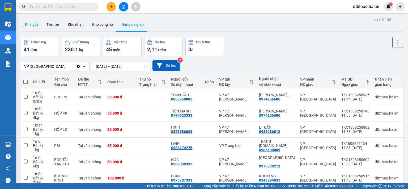
click at [28, 24] on button "Kho gửi" at bounding box center [32, 24] width 22 height 13
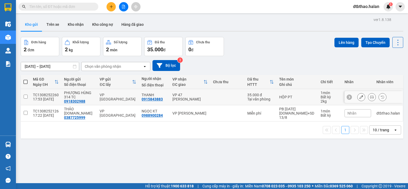
click at [359, 96] on icon at bounding box center [361, 97] width 4 height 4
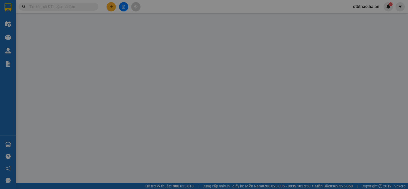
type input "0918302988"
type input "0915843883"
type input "35.000"
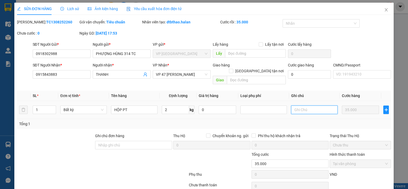
click at [314, 105] on input "text" at bounding box center [314, 109] width 46 height 8
click at [301, 105] on input "Hg ddi 8h" at bounding box center [314, 109] width 46 height 8
click at [313, 105] on input "Hg đi 8h" at bounding box center [314, 109] width 46 height 8
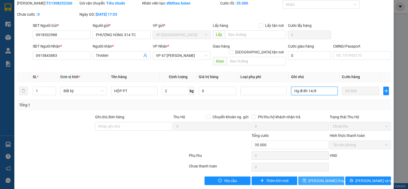
type input "Hg đi 8h 14/8"
click at [323, 178] on span "Lưu thay đổi" at bounding box center [329, 181] width 42 height 6
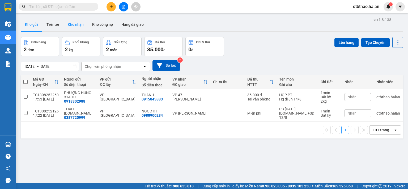
click at [76, 24] on button "Kho nhận" at bounding box center [75, 24] width 24 height 13
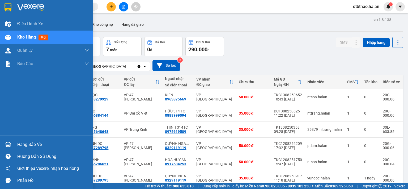
click at [31, 146] on div "Hàng sắp về" at bounding box center [53, 145] width 72 height 8
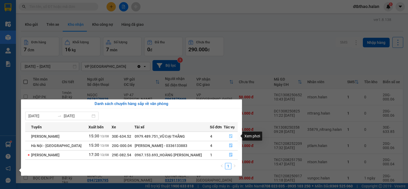
click at [229, 137] on icon "file-done" at bounding box center [231, 136] width 4 height 4
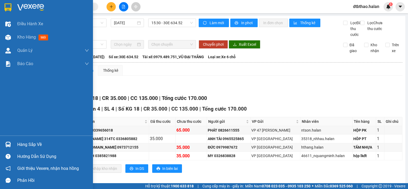
click at [24, 145] on div "Hàng sắp về" at bounding box center [53, 145] width 72 height 8
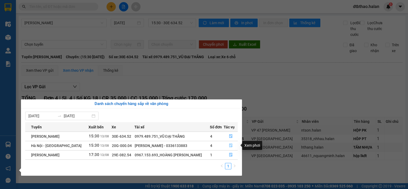
click at [231, 146] on icon "file-done" at bounding box center [231, 145] width 4 height 4
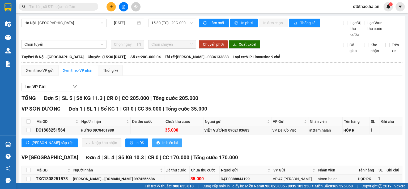
scroll to position [58, 0]
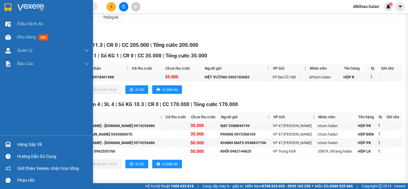
click at [31, 143] on div "Hàng sắp về" at bounding box center [53, 145] width 72 height 8
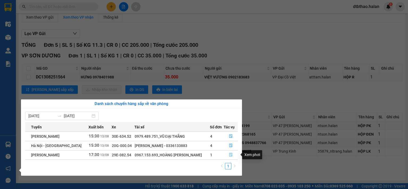
click at [231, 155] on icon "file-done" at bounding box center [231, 155] width 4 height 4
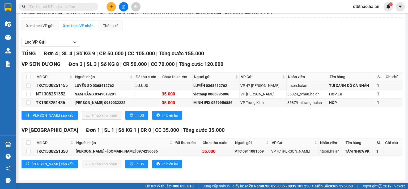
scroll to position [49, 0]
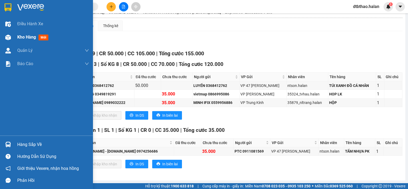
click at [27, 37] on span "Kho hàng" at bounding box center [26, 37] width 19 height 5
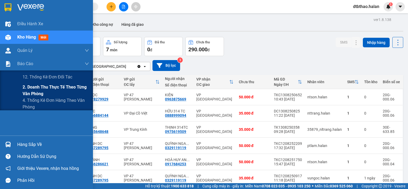
click at [33, 88] on span "2. Doanh thu thực tế theo từng văn phòng" at bounding box center [56, 90] width 66 height 13
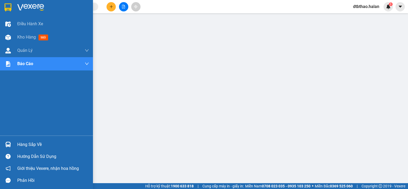
click at [20, 143] on div "Hàng sắp về" at bounding box center [53, 145] width 72 height 8
click at [32, 148] on div "Hàng sắp về" at bounding box center [53, 145] width 72 height 8
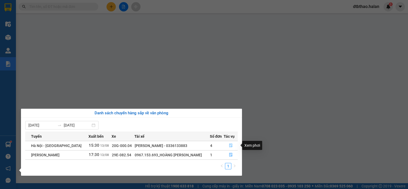
click at [230, 145] on icon "file-done" at bounding box center [231, 145] width 4 height 4
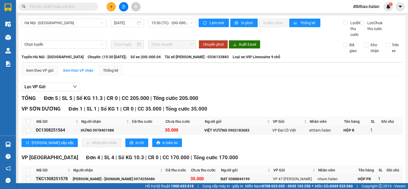
scroll to position [58, 0]
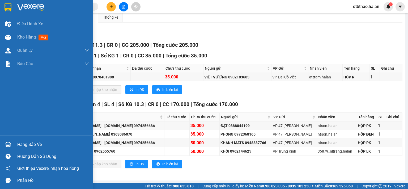
click at [16, 144] on div "Hàng sắp về" at bounding box center [46, 144] width 93 height 12
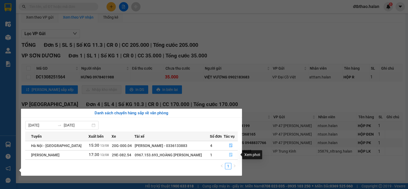
click at [231, 155] on icon "file-done" at bounding box center [231, 155] width 4 height 4
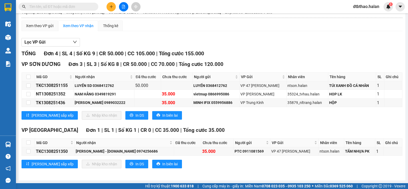
scroll to position [49, 0]
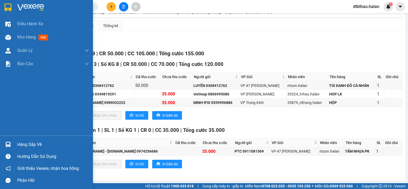
click at [17, 144] on div "Hàng sắp về" at bounding box center [53, 145] width 72 height 8
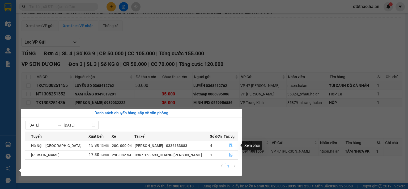
click at [230, 146] on icon "file-done" at bounding box center [231, 145] width 4 height 4
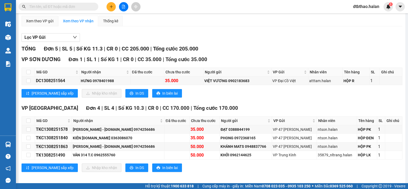
scroll to position [58, 0]
